Goal: Task Accomplishment & Management: Manage account settings

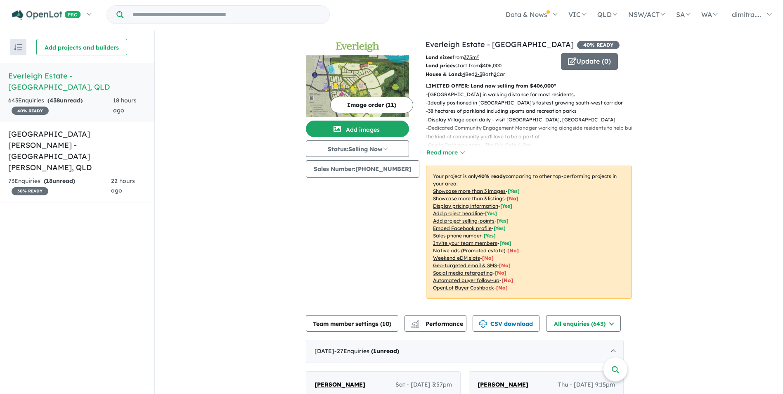
click at [97, 96] on div "643 Enquir ies ( 438 unread) 40 % READY" at bounding box center [60, 106] width 105 height 20
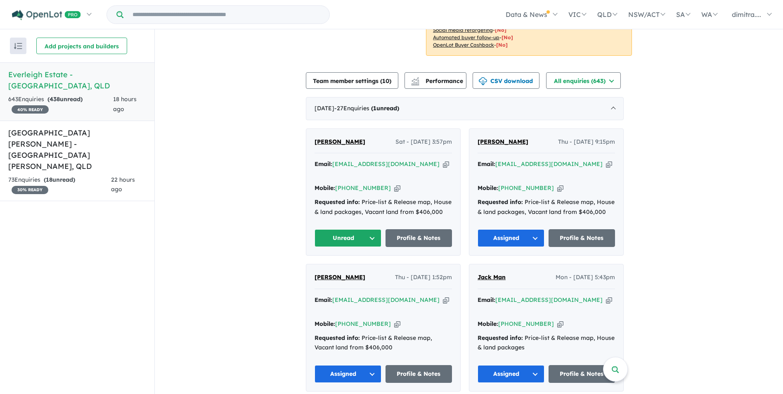
scroll to position [251, 0]
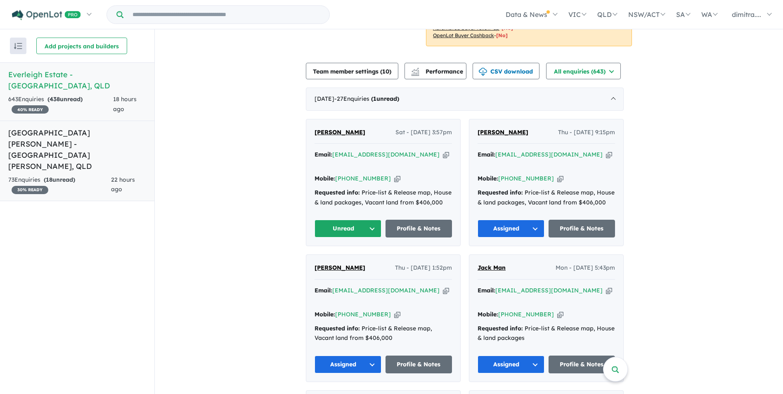
click at [88, 175] on div "73 Enquir ies ( 18 unread) 30 % READY" at bounding box center [59, 185] width 103 height 20
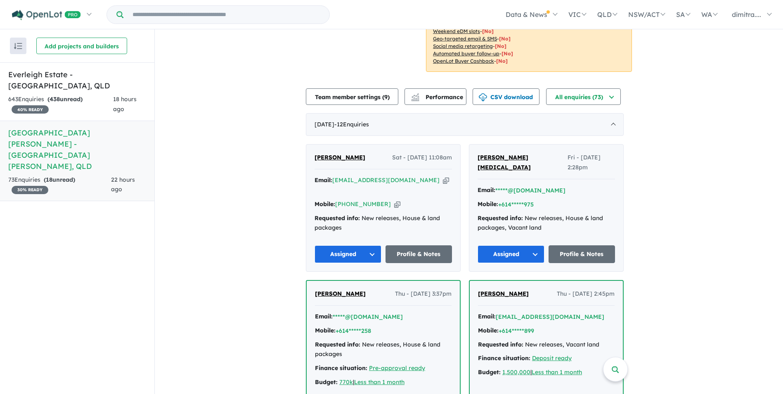
scroll to position [242, 0]
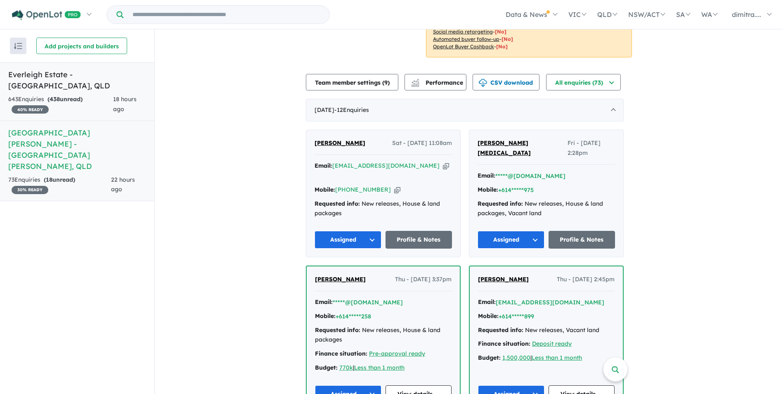
click at [116, 96] on span "18 hours ago" at bounding box center [125, 103] width 24 height 17
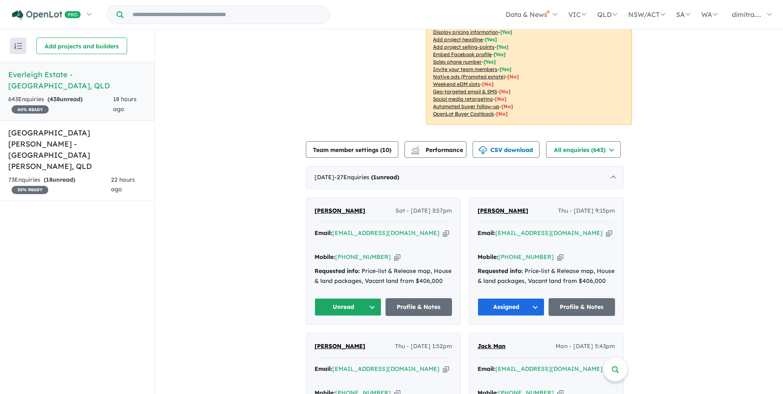
scroll to position [248, 0]
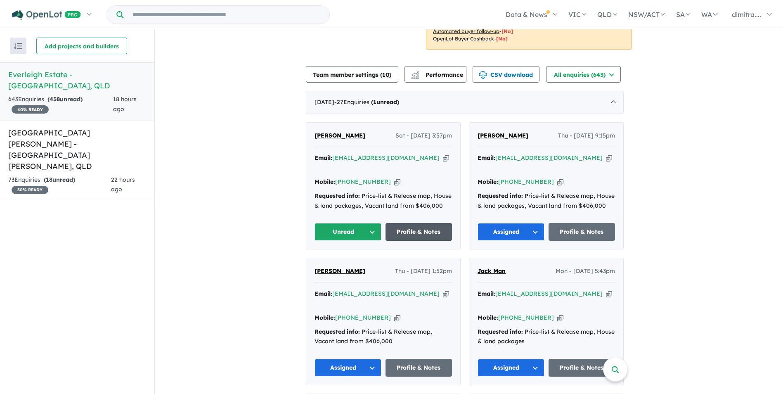
click at [411, 225] on link "Profile & Notes" at bounding box center [419, 232] width 67 height 18
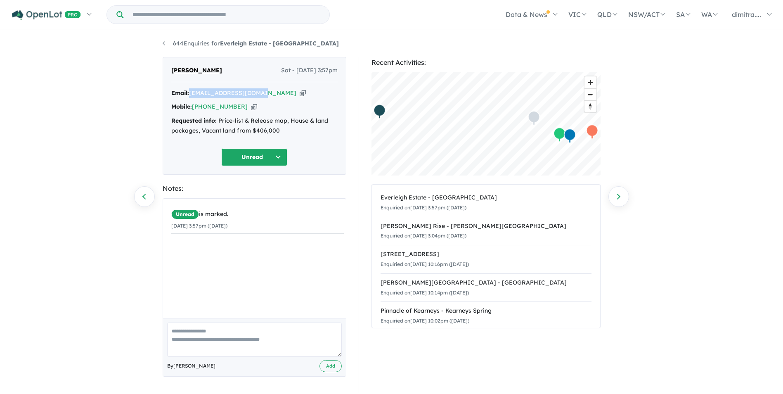
drag, startPoint x: 263, startPoint y: 92, endPoint x: 191, endPoint y: 94, distance: 72.3
click at [191, 94] on div "Email: syedsaad777@gmail.com Copied!" at bounding box center [254, 93] width 166 height 10
drag, startPoint x: 191, startPoint y: 94, endPoint x: 207, endPoint y: 93, distance: 16.5
copy a%20Everleigh%20Estate%20-%20Greenbank"] "[EMAIL_ADDRESS][DOMAIN_NAME]"
click at [258, 160] on button "Unread" at bounding box center [254, 157] width 66 height 18
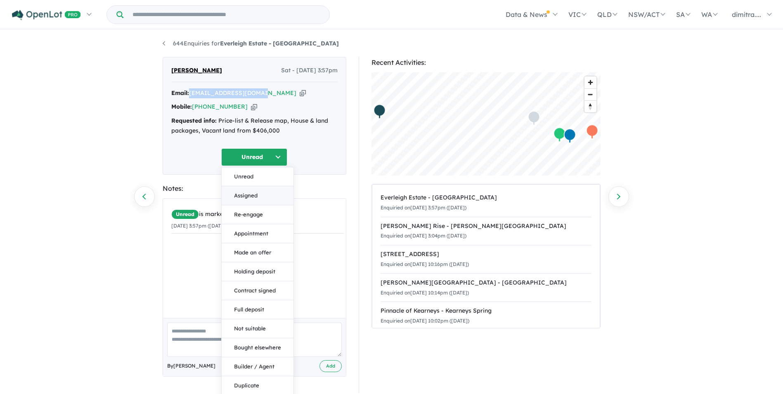
click at [257, 197] on button "Assigned" at bounding box center [258, 195] width 72 height 19
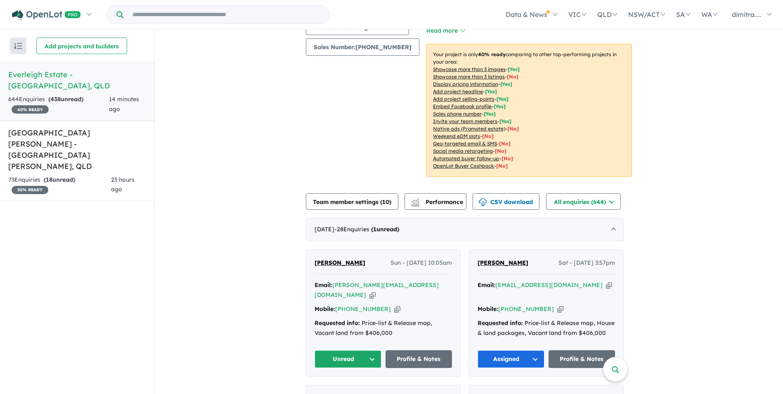
scroll to position [210, 0]
